Goal: Task Accomplishment & Management: Use online tool/utility

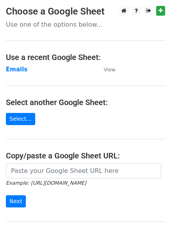
click at [12, 71] on strong "Emails" at bounding box center [17, 69] width 22 height 7
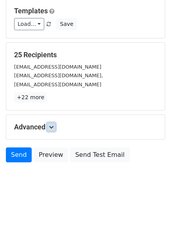
click at [54, 127] on icon at bounding box center [51, 127] width 5 height 5
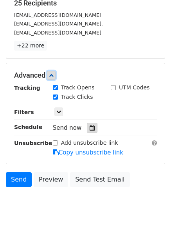
scroll to position [141, 0]
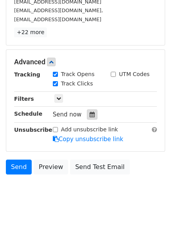
click at [90, 112] on icon at bounding box center [92, 114] width 5 height 5
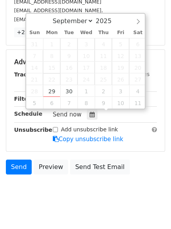
click at [54, 84] on span "22" at bounding box center [51, 79] width 17 height 12
type input "2025-09-29 12:09"
type input "09"
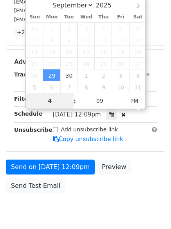
type input "4"
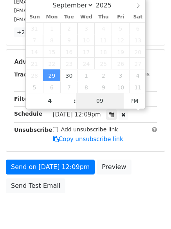
type input "2025-09-29 16:09"
type input "04"
type input "1"
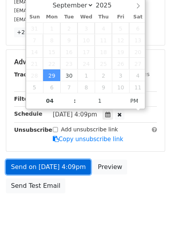
type input "2025-09-29 16:01"
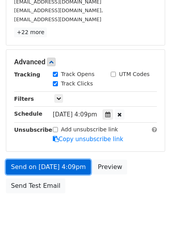
click at [45, 165] on link "Send on Sep 29 at 4:09pm" at bounding box center [48, 167] width 85 height 15
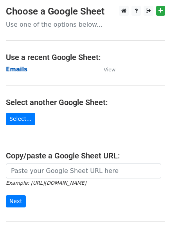
click at [14, 67] on strong "Emails" at bounding box center [17, 69] width 22 height 7
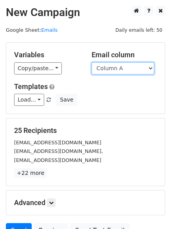
click at [116, 71] on select "Column A Column B Column C Column D Column E Column F" at bounding box center [123, 68] width 63 height 12
select select "Column B"
click at [92, 62] on select "Column A Column B Column C Column D Column E Column F" at bounding box center [123, 68] width 63 height 12
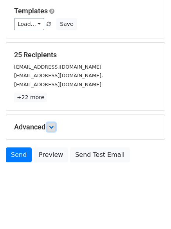
click at [55, 123] on link at bounding box center [51, 127] width 9 height 9
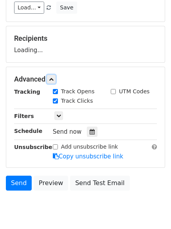
scroll to position [113, 0]
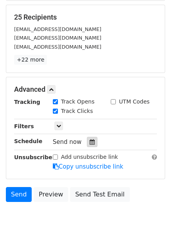
click at [90, 143] on icon at bounding box center [92, 141] width 5 height 5
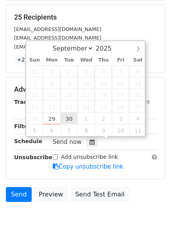
type input "2025-09-30 12:00"
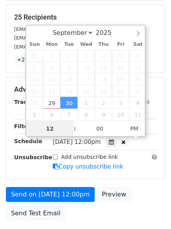
scroll to position [0, 0]
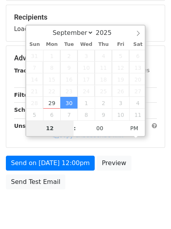
type input "5"
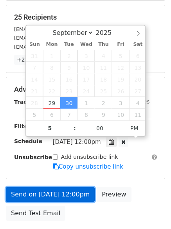
type input "2025-09-30 17:00"
click at [60, 190] on link "Send on Sep 30 at 12:00pm" at bounding box center [50, 194] width 89 height 15
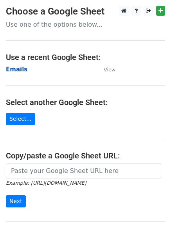
click at [16, 68] on strong "Emails" at bounding box center [17, 69] width 22 height 7
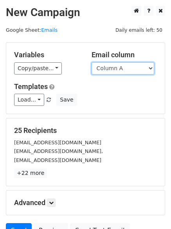
click at [114, 71] on select "Column A Column B Column C Column D Column E Column F" at bounding box center [123, 68] width 63 height 12
select select "Column C"
click at [92, 62] on select "Column A Column B Column C Column D Column E Column F" at bounding box center [123, 68] width 63 height 12
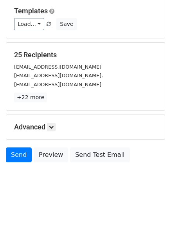
click at [55, 120] on div "Advanced Tracking Track Opens UTM Codes Track Clicks Filters Only include sprea…" at bounding box center [85, 127] width 159 height 24
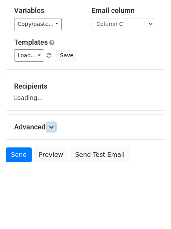
click at [54, 127] on icon at bounding box center [51, 127] width 5 height 5
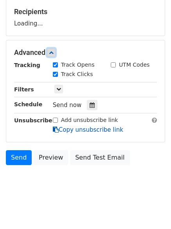
scroll to position [119, 0]
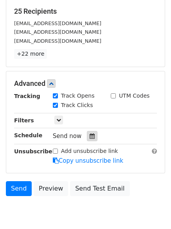
click at [87, 133] on div at bounding box center [92, 136] width 11 height 10
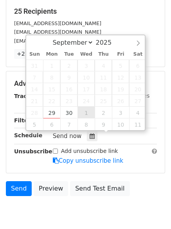
type input "2025-10-01 12:00"
select select "9"
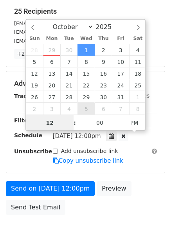
scroll to position [0, 0]
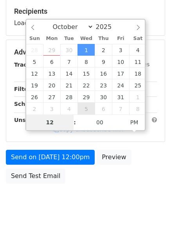
type input "6"
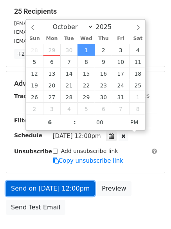
type input "2025-10-01 18:00"
click at [43, 184] on link "Send on Oct 1 at 12:00pm" at bounding box center [50, 188] width 89 height 15
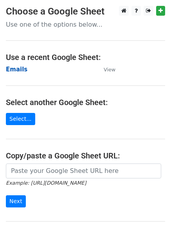
click at [13, 70] on strong "Emails" at bounding box center [17, 69] width 22 height 7
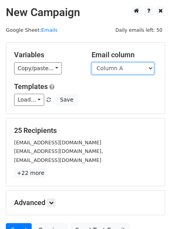
click at [118, 71] on select "Column A Column B Column C Column D Column E Column F" at bounding box center [123, 68] width 63 height 12
select select "Column D"
click at [92, 62] on select "Column A Column B Column C Column D Column E Column F" at bounding box center [123, 68] width 63 height 12
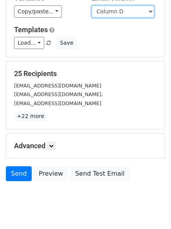
scroll to position [76, 0]
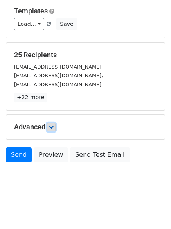
click at [51, 127] on icon at bounding box center [51, 127] width 5 height 5
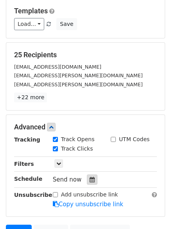
click at [90, 179] on icon at bounding box center [92, 179] width 5 height 5
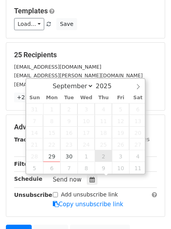
type input "[DATE] 12:00"
select select "9"
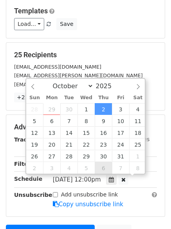
scroll to position [0, 0]
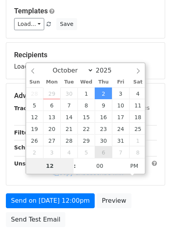
type input "7"
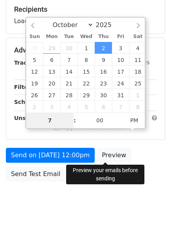
scroll to position [140, 0]
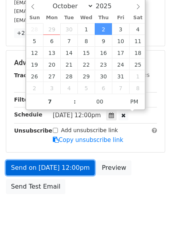
type input "2025-10-02 19:00"
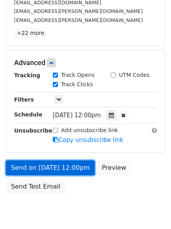
click at [59, 166] on link "Send on Oct 2 at 12:00pm" at bounding box center [50, 167] width 89 height 15
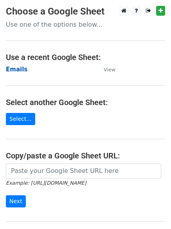
click at [14, 69] on strong "Emails" at bounding box center [17, 69] width 22 height 7
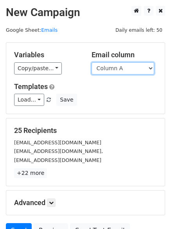
drag, startPoint x: 0, startPoint y: 0, endPoint x: 110, endPoint y: 65, distance: 128.0
click at [110, 65] on select "Column A Column B Column C Column D Column E Column F" at bounding box center [123, 68] width 63 height 12
select select "Column E"
click at [92, 62] on select "Column A Column B Column C Column D Column E Column F" at bounding box center [123, 68] width 63 height 12
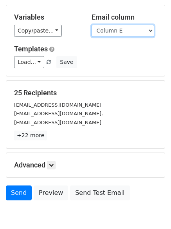
scroll to position [76, 0]
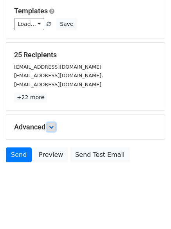
click at [50, 130] on link at bounding box center [51, 127] width 9 height 9
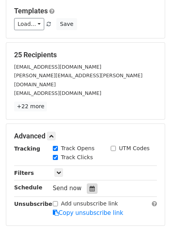
click at [89, 184] on div at bounding box center [92, 189] width 11 height 10
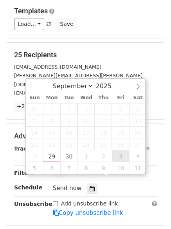
type input "2025-10-03 12:00"
select select "9"
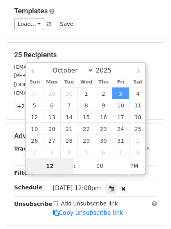
type input "8"
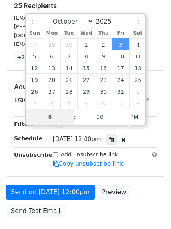
scroll to position [171, 0]
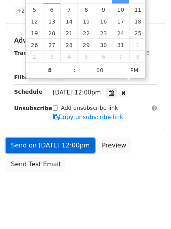
type input "2025-10-03 20:00"
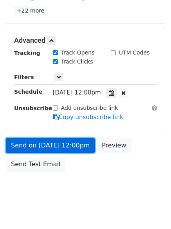
click at [36, 138] on link "Send on Oct 3 at 12:00pm" at bounding box center [50, 145] width 89 height 15
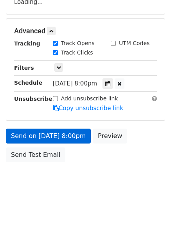
scroll to position [140, 0]
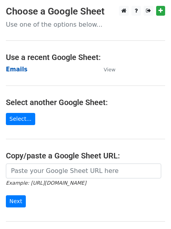
click at [17, 69] on strong "Emails" at bounding box center [17, 69] width 22 height 7
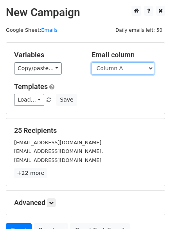
drag, startPoint x: 0, startPoint y: 0, endPoint x: 110, endPoint y: 68, distance: 129.4
click at [110, 68] on select "Column A Column B Column C Column D Column E Column F" at bounding box center [123, 68] width 63 height 12
select select "Column F"
click at [92, 62] on select "Column A Column B Column C Column D Column E Column F" at bounding box center [123, 68] width 63 height 12
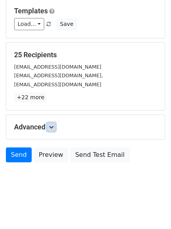
click at [53, 126] on icon at bounding box center [51, 127] width 5 height 5
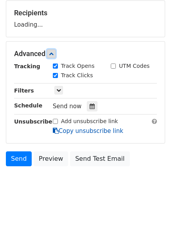
scroll to position [120, 0]
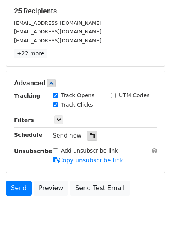
click at [90, 134] on icon at bounding box center [92, 135] width 5 height 5
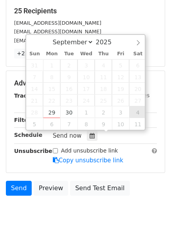
type input "[DATE] 12:00"
select select "9"
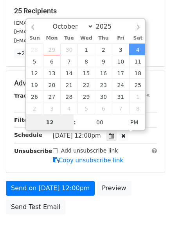
scroll to position [0, 0]
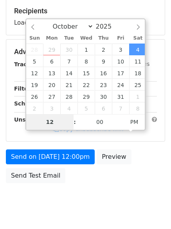
type input "9"
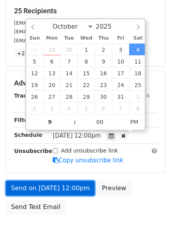
type input "[DATE] 21:00"
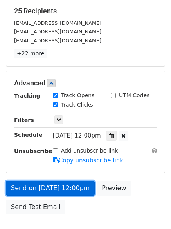
click at [49, 187] on link "Send on [DATE] 12:00pm" at bounding box center [50, 188] width 89 height 15
